Goal: Task Accomplishment & Management: Use online tool/utility

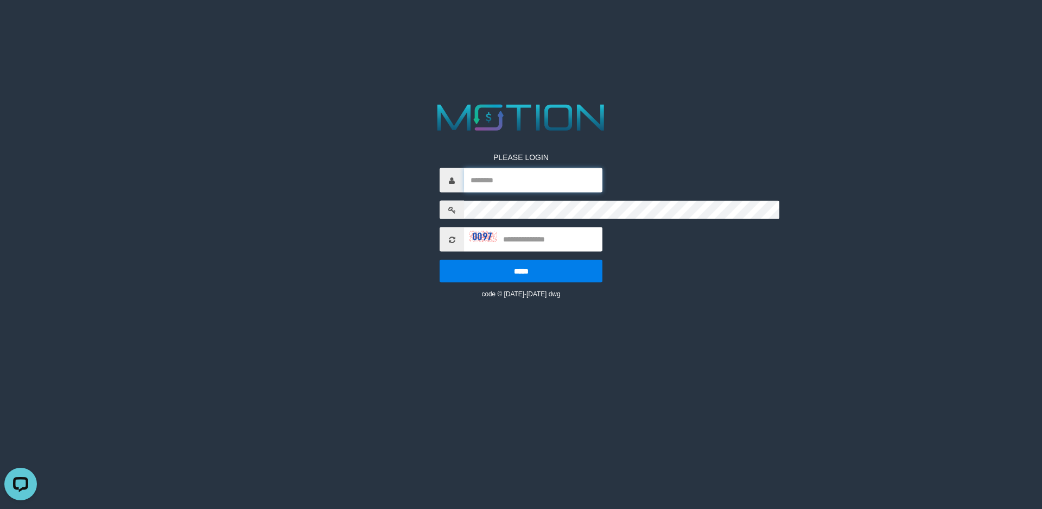
click at [464, 168] on input "text" at bounding box center [533, 180] width 138 height 24
click at [449, 236] on icon at bounding box center [452, 240] width 7 height 8
